Goal: Task Accomplishment & Management: Use online tool/utility

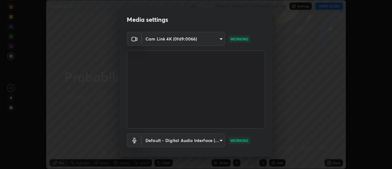
scroll to position [32, 0]
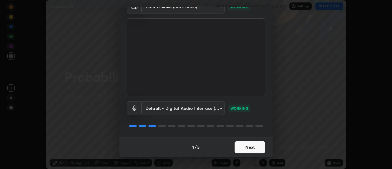
click at [257, 146] on button "Next" at bounding box center [250, 147] width 31 height 12
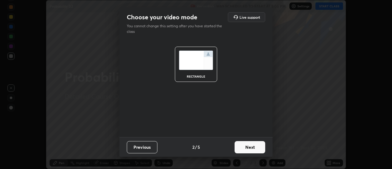
click at [258, 148] on button "Next" at bounding box center [250, 147] width 31 height 12
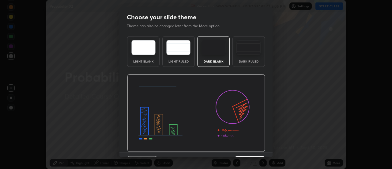
scroll to position [15, 0]
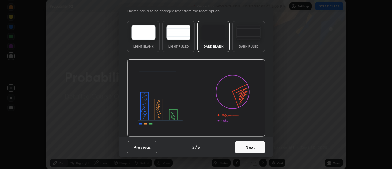
click at [256, 148] on button "Next" at bounding box center [250, 147] width 31 height 12
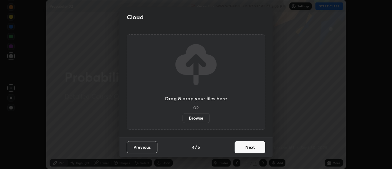
click at [256, 149] on button "Next" at bounding box center [250, 147] width 31 height 12
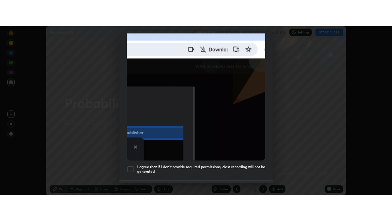
scroll to position [157, 0]
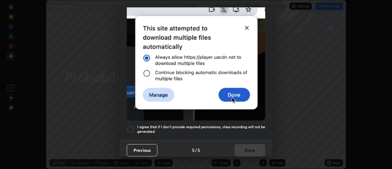
click at [131, 125] on div at bounding box center [130, 128] width 7 height 7
click at [245, 148] on button "Done" at bounding box center [250, 150] width 31 height 12
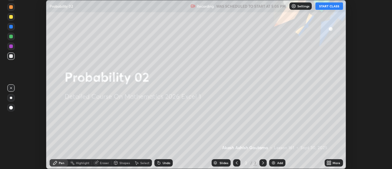
click at [328, 6] on button "START CLASS" at bounding box center [330, 5] width 28 height 7
click at [331, 161] on icon at bounding box center [329, 162] width 5 height 5
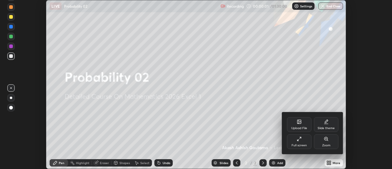
click at [306, 139] on div "Full screen" at bounding box center [299, 141] width 25 height 15
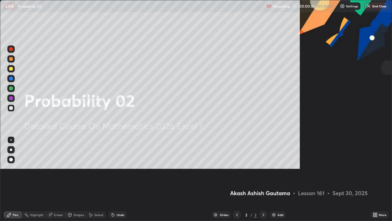
scroll to position [221, 392]
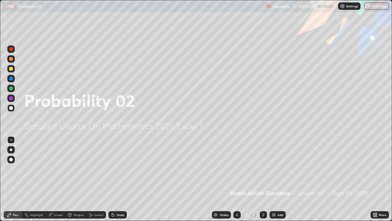
click at [278, 169] on div "Add" at bounding box center [281, 214] width 6 height 3
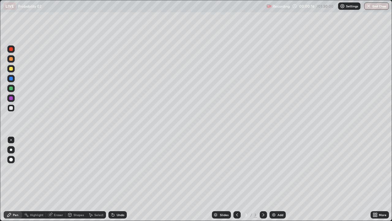
click at [14, 147] on div at bounding box center [10, 150] width 7 height 10
click at [113, 169] on icon at bounding box center [113, 214] width 5 height 5
click at [113, 169] on icon at bounding box center [113, 215] width 2 height 2
click at [112, 169] on icon at bounding box center [113, 215] width 2 height 2
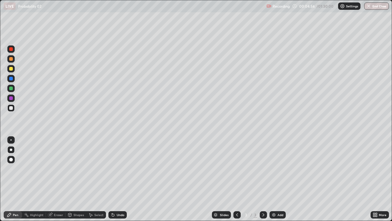
click at [112, 169] on icon at bounding box center [113, 215] width 2 height 2
click at [113, 169] on icon at bounding box center [113, 214] width 5 height 5
click at [112, 169] on icon at bounding box center [113, 215] width 2 height 2
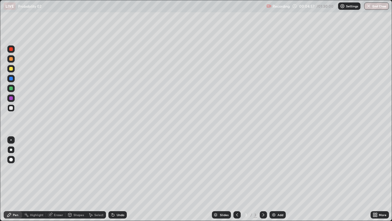
click at [112, 169] on icon at bounding box center [113, 215] width 2 height 2
click at [113, 169] on icon at bounding box center [113, 215] width 2 height 2
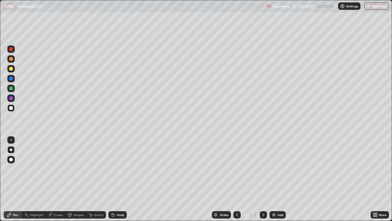
click at [113, 169] on icon at bounding box center [113, 215] width 2 height 2
click at [114, 169] on icon at bounding box center [113, 214] width 5 height 5
click at [112, 169] on icon at bounding box center [112, 213] width 1 height 1
click at [117, 169] on div "Undo" at bounding box center [117, 214] width 18 height 7
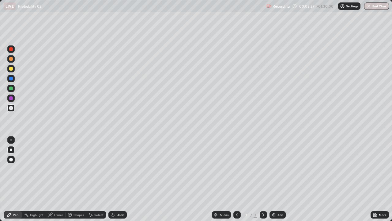
click at [118, 169] on div "Undo" at bounding box center [117, 214] width 18 height 7
click at [119, 169] on div "Undo" at bounding box center [117, 214] width 18 height 7
click at [119, 169] on div "Undo" at bounding box center [121, 214] width 8 height 3
click at [120, 169] on div "Undo" at bounding box center [121, 214] width 8 height 3
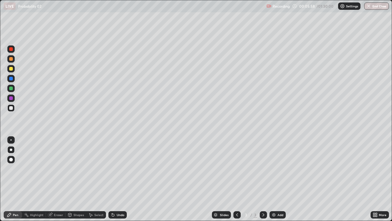
click at [120, 169] on div "Undo" at bounding box center [121, 214] width 8 height 3
click at [119, 169] on div "Undo" at bounding box center [121, 214] width 8 height 3
click at [120, 169] on div "Undo" at bounding box center [121, 214] width 8 height 3
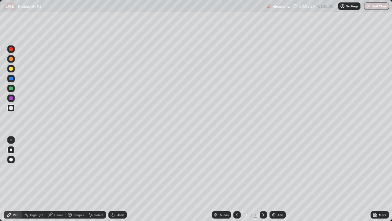
click at [120, 169] on div "Undo" at bounding box center [121, 214] width 8 height 3
click at [282, 169] on div "Add" at bounding box center [281, 214] width 6 height 3
click at [115, 169] on div "Undo" at bounding box center [117, 214] width 18 height 7
click at [116, 169] on div "Undo" at bounding box center [117, 214] width 18 height 7
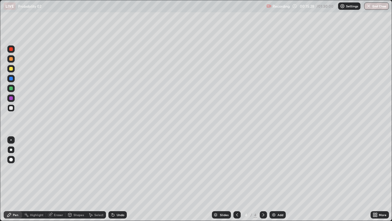
click at [115, 169] on div "Undo" at bounding box center [117, 214] width 18 height 7
click at [117, 169] on div "Undo" at bounding box center [121, 214] width 8 height 3
click at [116, 169] on div "Undo" at bounding box center [117, 214] width 18 height 7
click at [115, 169] on div "Undo" at bounding box center [117, 214] width 18 height 7
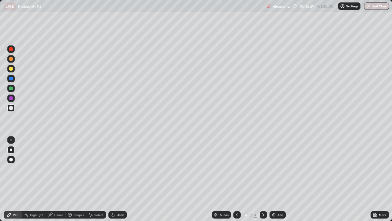
click at [115, 169] on div "Undo" at bounding box center [117, 214] width 18 height 7
click at [117, 169] on div "Undo" at bounding box center [117, 214] width 18 height 7
click at [115, 169] on div "Undo" at bounding box center [117, 214] width 18 height 7
click at [59, 169] on div "Eraser" at bounding box center [58, 214] width 9 height 3
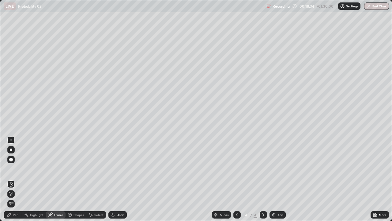
click at [14, 169] on div "Pen" at bounding box center [16, 214] width 6 height 3
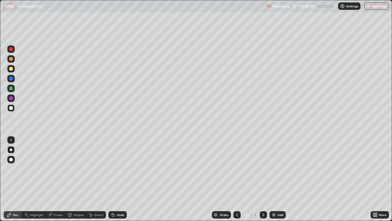
click at [115, 169] on div "Undo" at bounding box center [117, 214] width 18 height 7
click at [97, 169] on div "Select" at bounding box center [98, 214] width 9 height 3
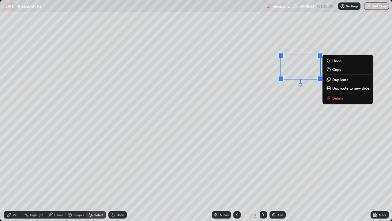
click at [306, 119] on div "0 ° Undo Copy Duplicate Duplicate to new slide Delete" at bounding box center [196, 110] width 392 height 220
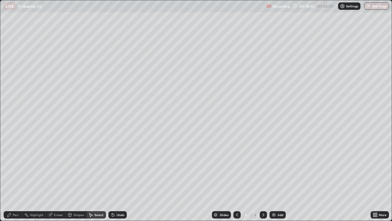
click at [15, 169] on div "Pen" at bounding box center [16, 214] width 6 height 3
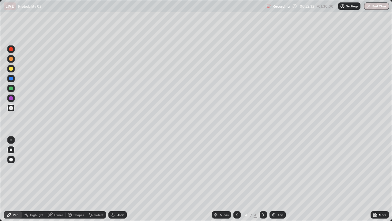
click at [278, 169] on div "Add" at bounding box center [281, 214] width 6 height 3
click at [99, 169] on div "Select" at bounding box center [98, 214] width 9 height 3
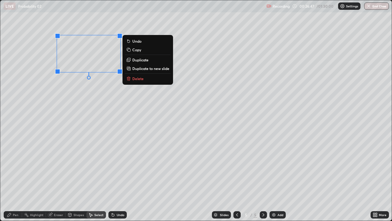
click at [137, 80] on p "Delete" at bounding box center [137, 78] width 11 height 5
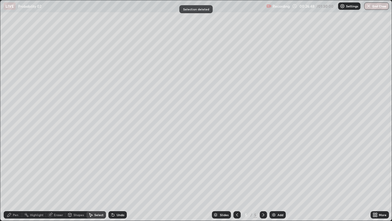
click at [16, 169] on div "Pen" at bounding box center [16, 214] width 6 height 3
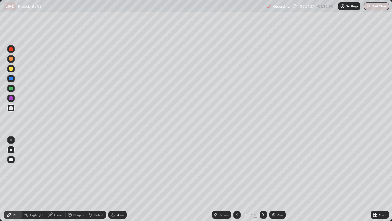
click at [116, 169] on div "Undo" at bounding box center [117, 214] width 18 height 7
click at [117, 169] on div "Undo" at bounding box center [121, 214] width 8 height 3
click at [118, 169] on div "Undo" at bounding box center [117, 214] width 18 height 7
click at [115, 169] on icon at bounding box center [113, 214] width 5 height 5
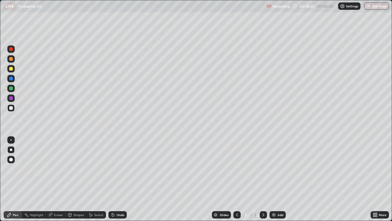
click at [114, 169] on icon at bounding box center [113, 214] width 5 height 5
click at [115, 169] on div "Undo" at bounding box center [117, 214] width 18 height 7
click at [113, 169] on icon at bounding box center [113, 215] width 2 height 2
click at [113, 169] on icon at bounding box center [113, 214] width 5 height 5
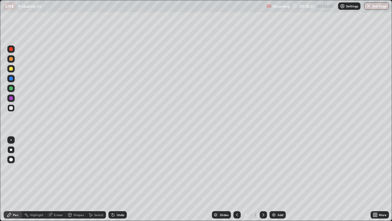
click at [112, 169] on icon at bounding box center [113, 215] width 2 height 2
click at [115, 169] on div "Undo" at bounding box center [117, 214] width 18 height 7
click at [114, 169] on icon at bounding box center [113, 214] width 5 height 5
click at [115, 169] on div "Undo" at bounding box center [117, 214] width 18 height 7
click at [114, 169] on icon at bounding box center [113, 214] width 5 height 5
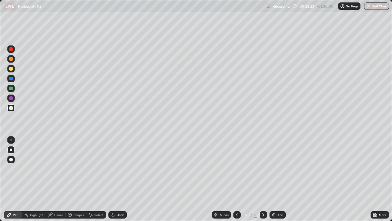
click at [112, 169] on icon at bounding box center [113, 215] width 2 height 2
click at [55, 169] on div "Eraser" at bounding box center [58, 214] width 9 height 3
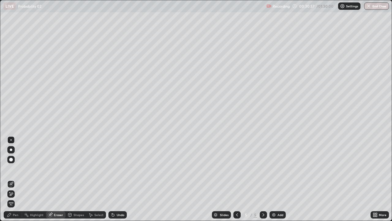
click at [16, 169] on div "Pen" at bounding box center [16, 214] width 6 height 3
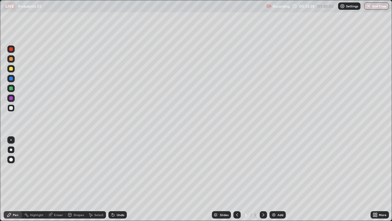
click at [57, 169] on div "Eraser" at bounding box center [58, 214] width 9 height 3
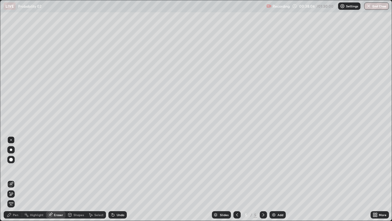
click at [18, 169] on div "Pen" at bounding box center [16, 214] width 6 height 3
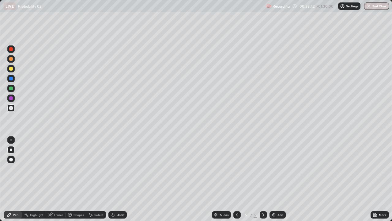
click at [123, 169] on div "Undo" at bounding box center [121, 214] width 8 height 3
click at [120, 169] on div "Undo" at bounding box center [121, 214] width 8 height 3
click at [121, 169] on div "Undo" at bounding box center [121, 214] width 8 height 3
click at [283, 169] on div "Add" at bounding box center [278, 214] width 16 height 7
click at [116, 169] on div "Undo" at bounding box center [117, 214] width 18 height 7
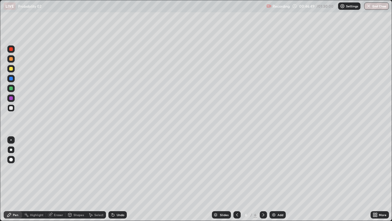
click at [114, 169] on icon at bounding box center [113, 214] width 5 height 5
click at [237, 169] on icon at bounding box center [237, 214] width 5 height 5
click at [263, 169] on icon at bounding box center [263, 214] width 5 height 5
click at [237, 169] on icon at bounding box center [237, 214] width 5 height 5
click at [263, 169] on icon at bounding box center [263, 214] width 5 height 5
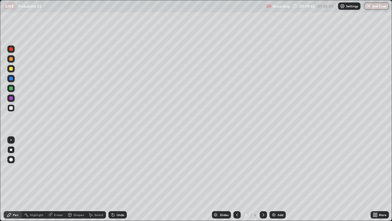
click at [263, 169] on icon at bounding box center [263, 214] width 5 height 5
click at [237, 169] on icon at bounding box center [237, 214] width 5 height 5
click at [263, 169] on icon at bounding box center [264, 214] width 2 height 3
click at [237, 169] on icon at bounding box center [237, 214] width 5 height 5
click at [267, 169] on div at bounding box center [263, 214] width 7 height 12
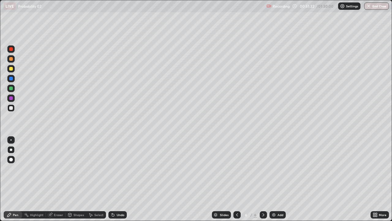
click at [270, 169] on div "Add" at bounding box center [278, 214] width 16 height 7
click at [239, 169] on div at bounding box center [236, 214] width 7 height 7
click at [118, 169] on div "Undo" at bounding box center [117, 214] width 18 height 7
click at [236, 169] on icon at bounding box center [237, 214] width 5 height 5
click at [263, 169] on icon at bounding box center [263, 214] width 5 height 5
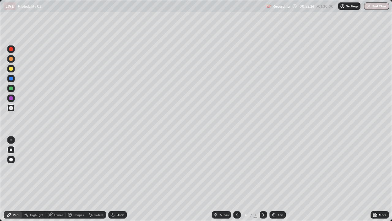
click at [112, 169] on icon at bounding box center [113, 215] width 2 height 2
click at [116, 169] on div "Undo" at bounding box center [117, 214] width 18 height 7
click at [112, 169] on icon at bounding box center [113, 215] width 2 height 2
click at [121, 169] on div "Undo" at bounding box center [121, 214] width 8 height 3
click at [119, 169] on div "Undo" at bounding box center [121, 214] width 8 height 3
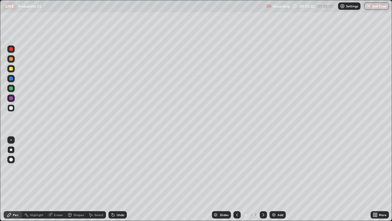
click at [237, 169] on icon at bounding box center [237, 214] width 5 height 5
click at [263, 169] on icon at bounding box center [263, 214] width 5 height 5
click at [236, 169] on icon at bounding box center [237, 214] width 2 height 3
click at [237, 169] on icon at bounding box center [237, 214] width 5 height 5
click at [263, 169] on icon at bounding box center [263, 214] width 5 height 5
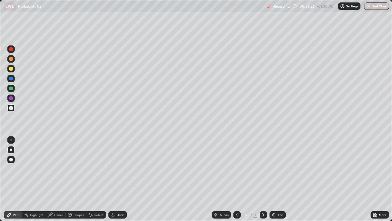
click at [263, 169] on icon at bounding box center [264, 214] width 2 height 3
click at [263, 169] on icon at bounding box center [263, 214] width 5 height 5
click at [236, 169] on icon at bounding box center [237, 214] width 5 height 5
click at [235, 169] on icon at bounding box center [237, 214] width 5 height 5
click at [263, 169] on icon at bounding box center [263, 214] width 5 height 5
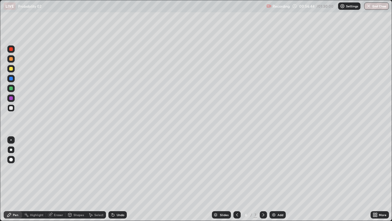
click at [263, 169] on icon at bounding box center [263, 214] width 5 height 5
click at [237, 169] on icon at bounding box center [237, 214] width 5 height 5
click at [262, 169] on icon at bounding box center [263, 214] width 5 height 5
click at [117, 169] on div "Undo" at bounding box center [121, 214] width 8 height 3
click at [281, 169] on div "Add" at bounding box center [281, 214] width 6 height 3
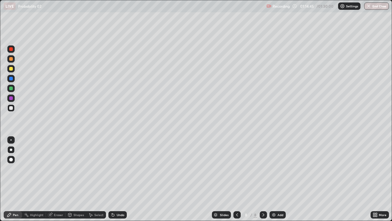
click at [116, 169] on div "Undo" at bounding box center [117, 214] width 18 height 7
click at [281, 169] on div "Add" at bounding box center [281, 214] width 6 height 3
click at [116, 169] on div "Undo" at bounding box center [117, 214] width 18 height 7
click at [114, 169] on icon at bounding box center [113, 214] width 5 height 5
click at [115, 169] on div "Undo" at bounding box center [117, 214] width 18 height 7
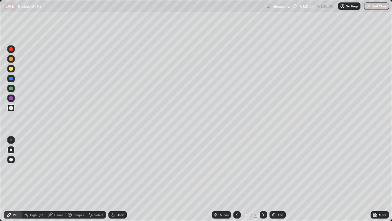
click at [117, 169] on div "Undo" at bounding box center [121, 214] width 8 height 3
click at [369, 7] on img "button" at bounding box center [369, 6] width 5 height 5
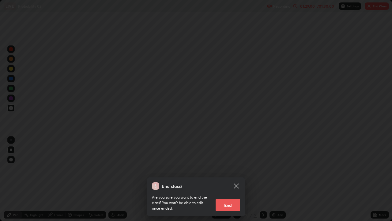
click at [228, 169] on button "End" at bounding box center [228, 205] width 25 height 12
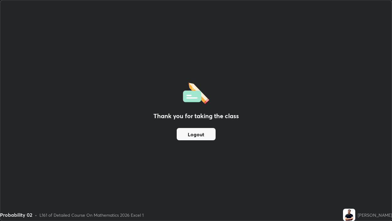
click at [205, 133] on button "Logout" at bounding box center [196, 134] width 39 height 12
click at [205, 134] on button "Logout" at bounding box center [196, 134] width 39 height 12
